Goal: Check status

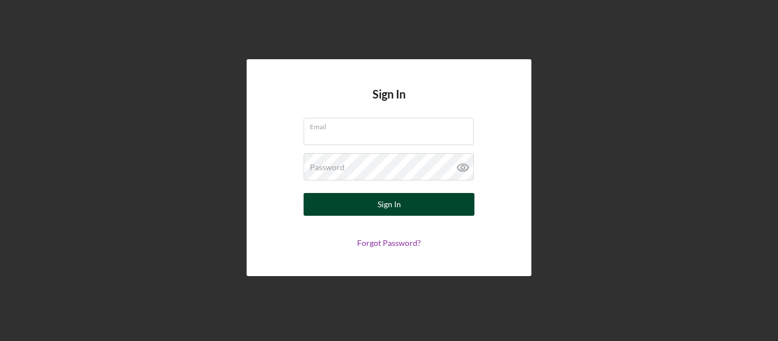
type input "[EMAIL_ADDRESS][DOMAIN_NAME]"
click at [396, 210] on div "Sign In" at bounding box center [389, 204] width 23 height 23
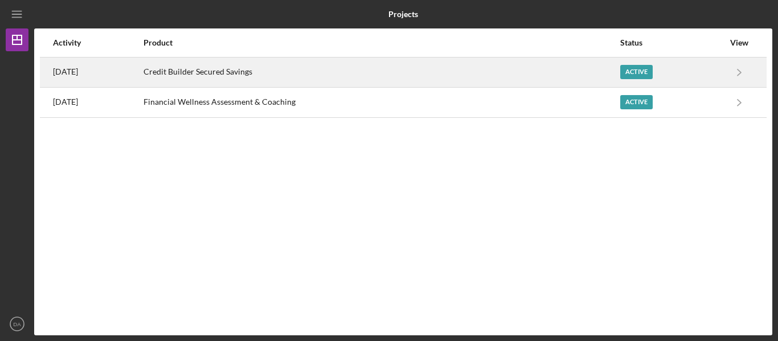
click at [646, 73] on div "Active" at bounding box center [636, 72] width 32 height 14
